Goal: Transaction & Acquisition: Purchase product/service

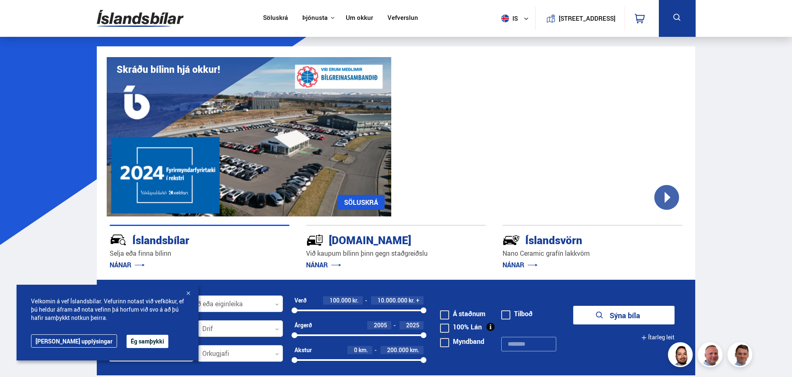
click at [680, 21] on icon at bounding box center [676, 17] width 7 height 7
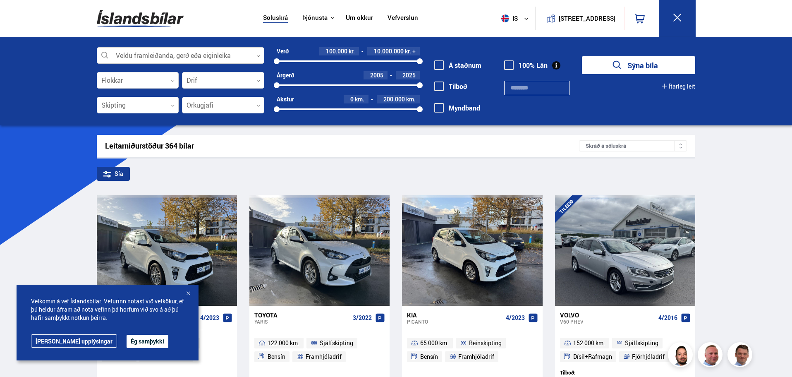
click at [142, 59] on div at bounding box center [181, 56] width 168 height 17
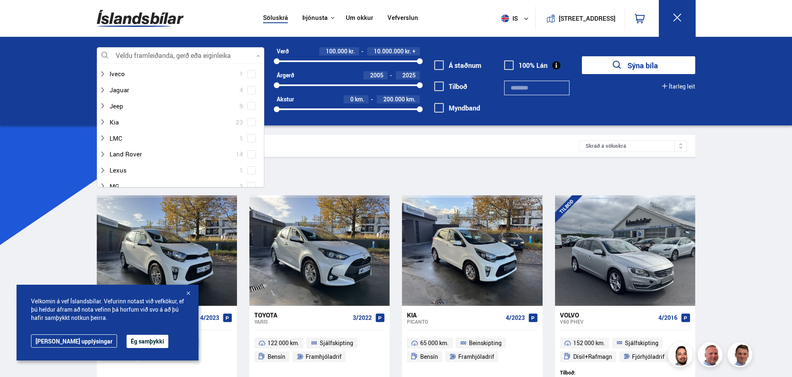
scroll to position [290, 0]
click at [126, 166] on div at bounding box center [172, 166] width 146 height 12
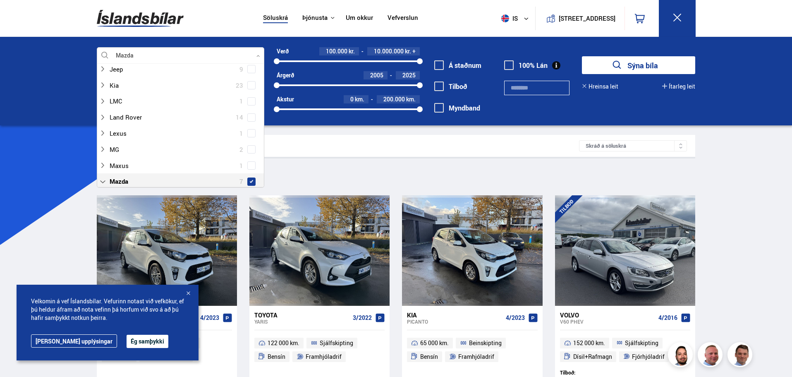
click at [252, 177] on span at bounding box center [251, 181] width 8 height 8
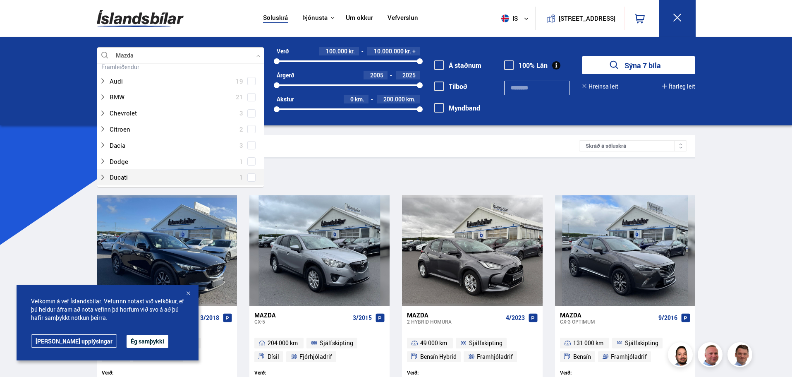
scroll to position [41, 0]
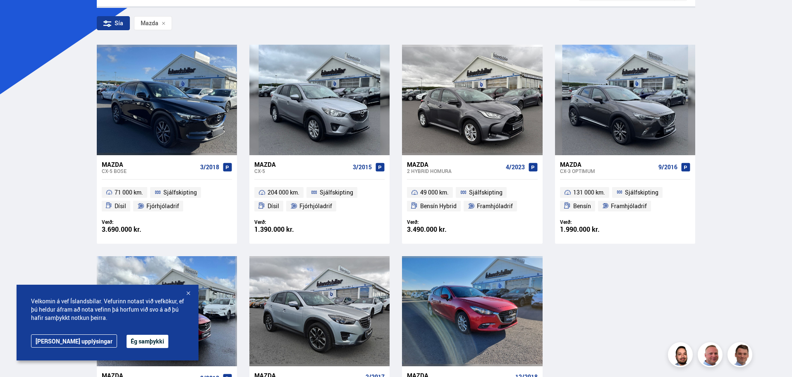
scroll to position [165, 0]
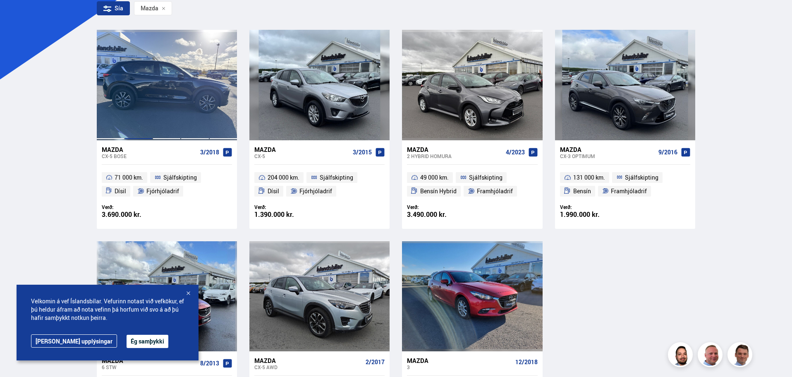
click at [147, 101] on div at bounding box center [138, 85] width 28 height 110
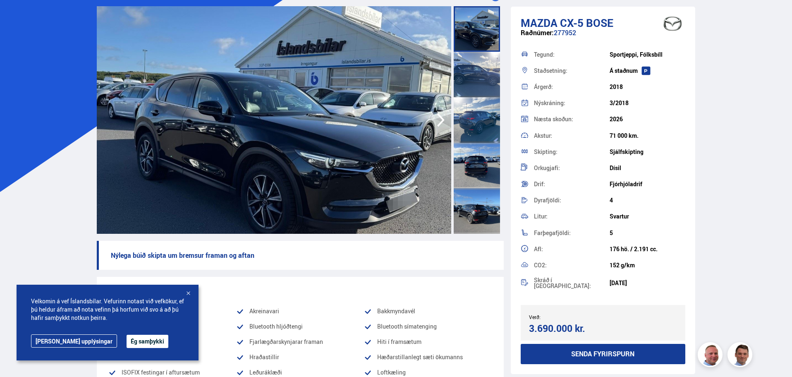
scroll to position [83, 0]
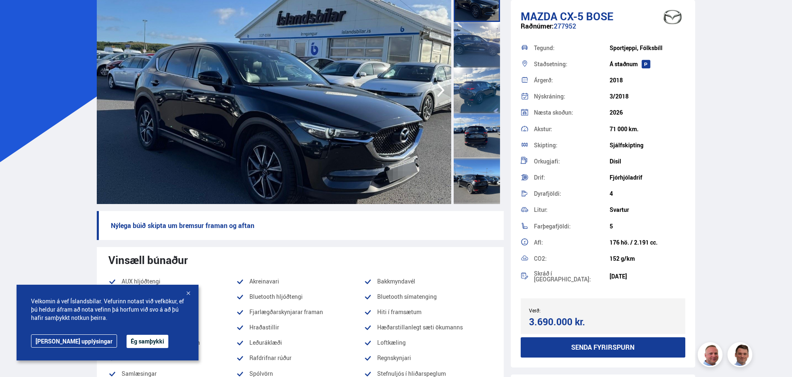
click at [131, 340] on button "Ég samþykki" at bounding box center [148, 341] width 42 height 13
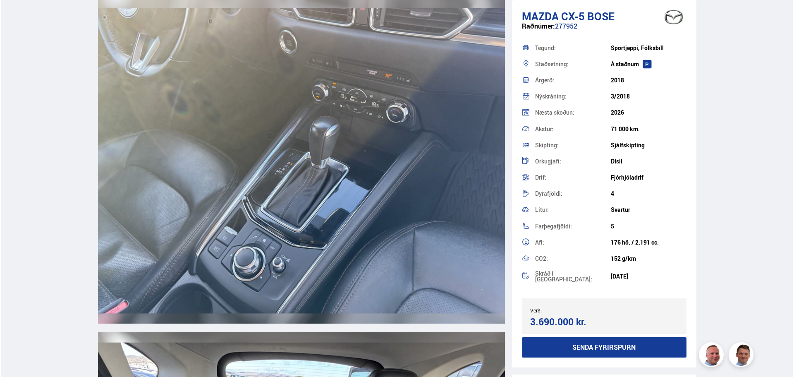
scroll to position [6411, 0]
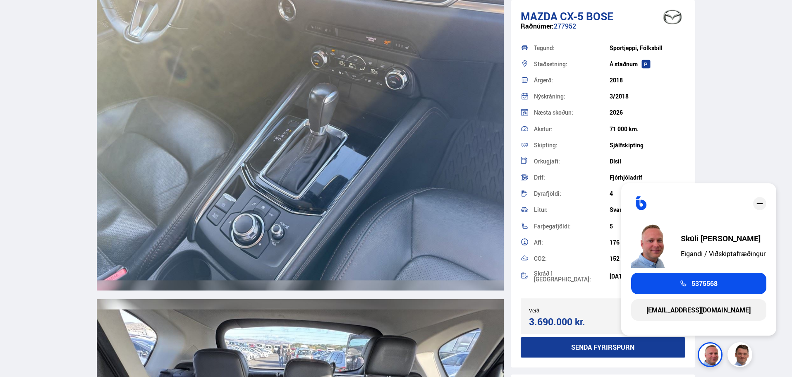
click at [578, 340] on button "Senda fyrirspurn" at bounding box center [603, 347] width 165 height 20
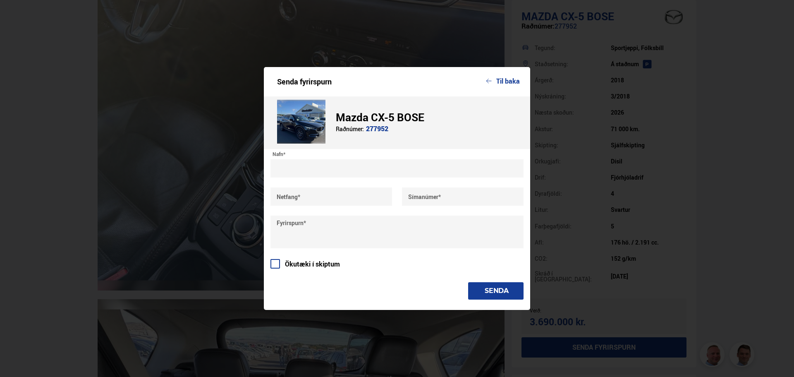
click at [359, 174] on input "text" at bounding box center [396, 168] width 253 height 18
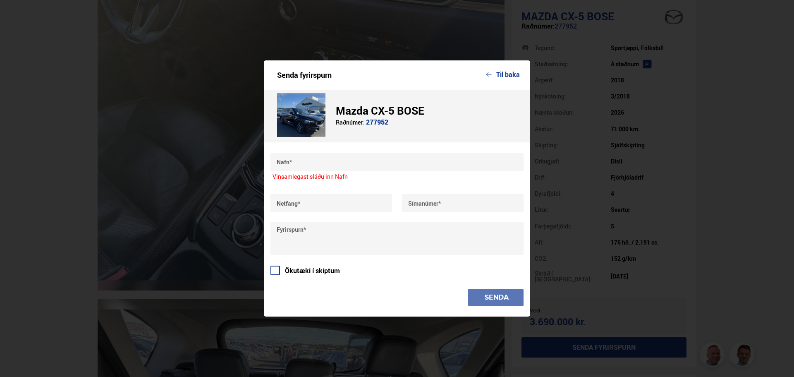
click at [499, 82] on div "Senda fyrirspurn Til baka" at bounding box center [397, 74] width 266 height 29
